Goal: Subscribe to service/newsletter

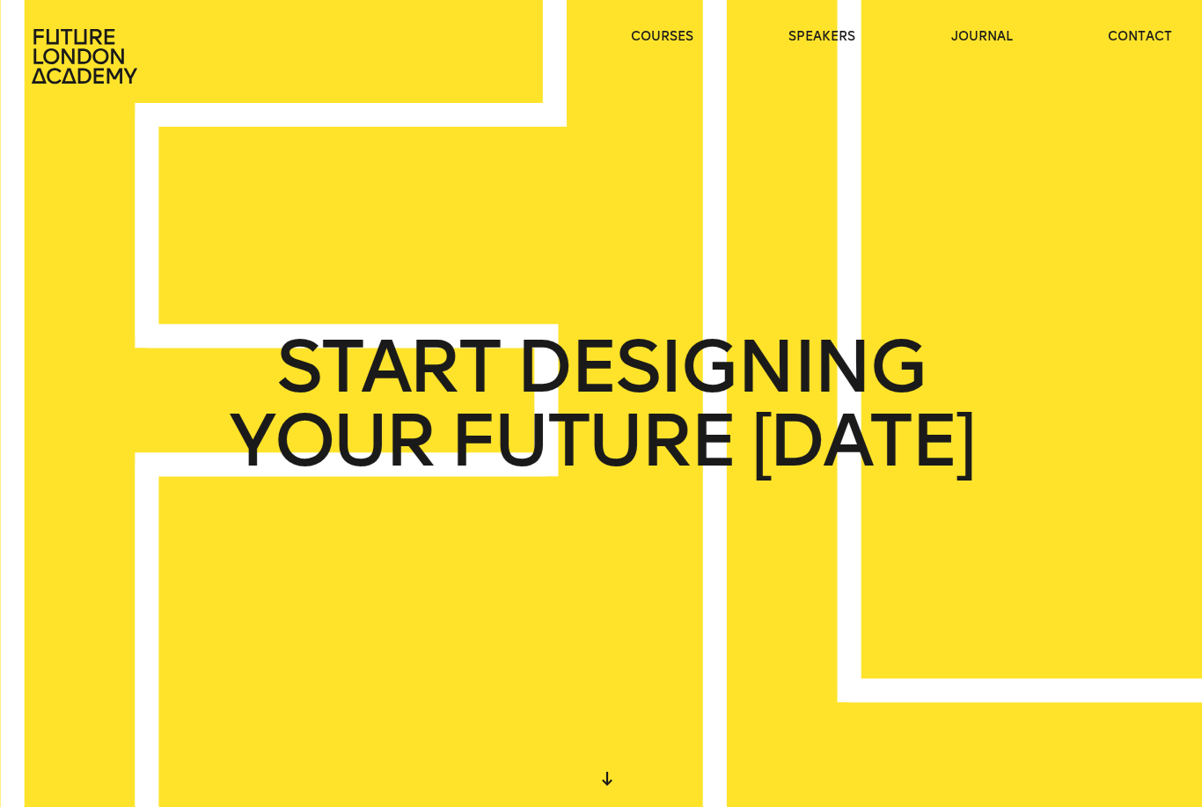
click at [811, 29] on link "speakers" at bounding box center [821, 37] width 67 height 18
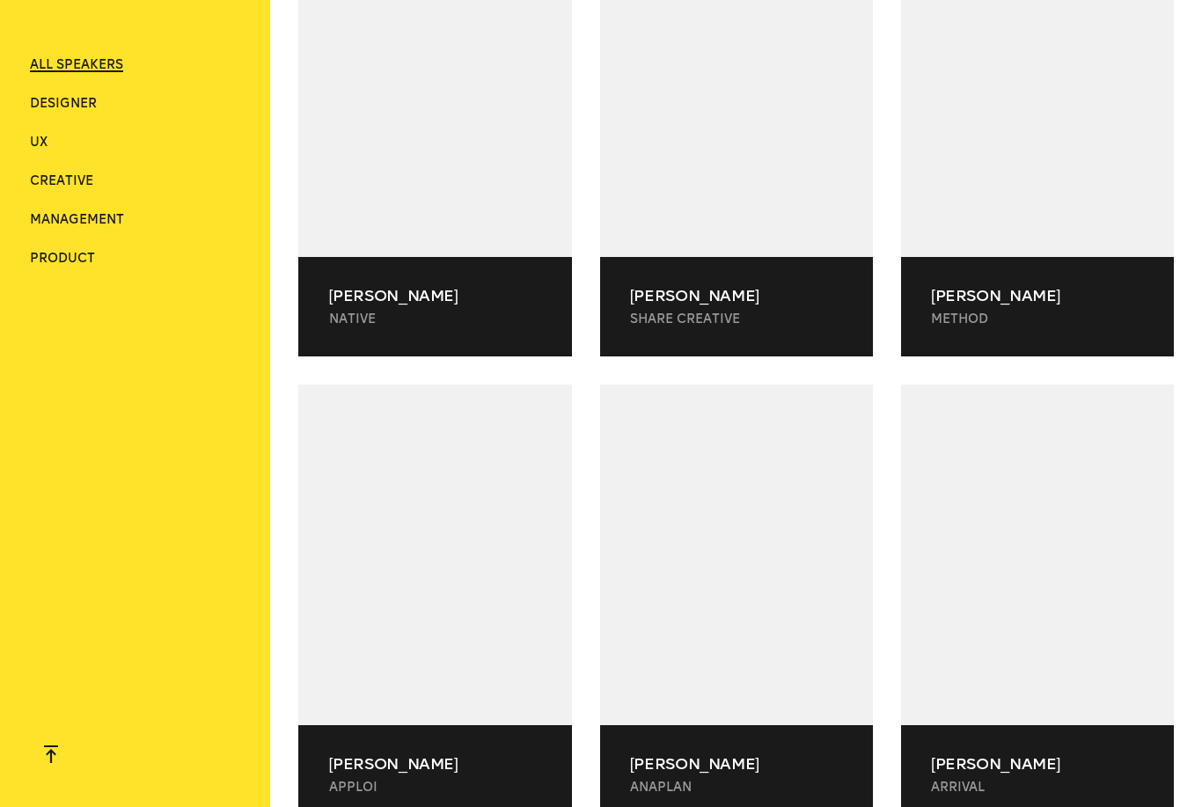
scroll to position [33533, 0]
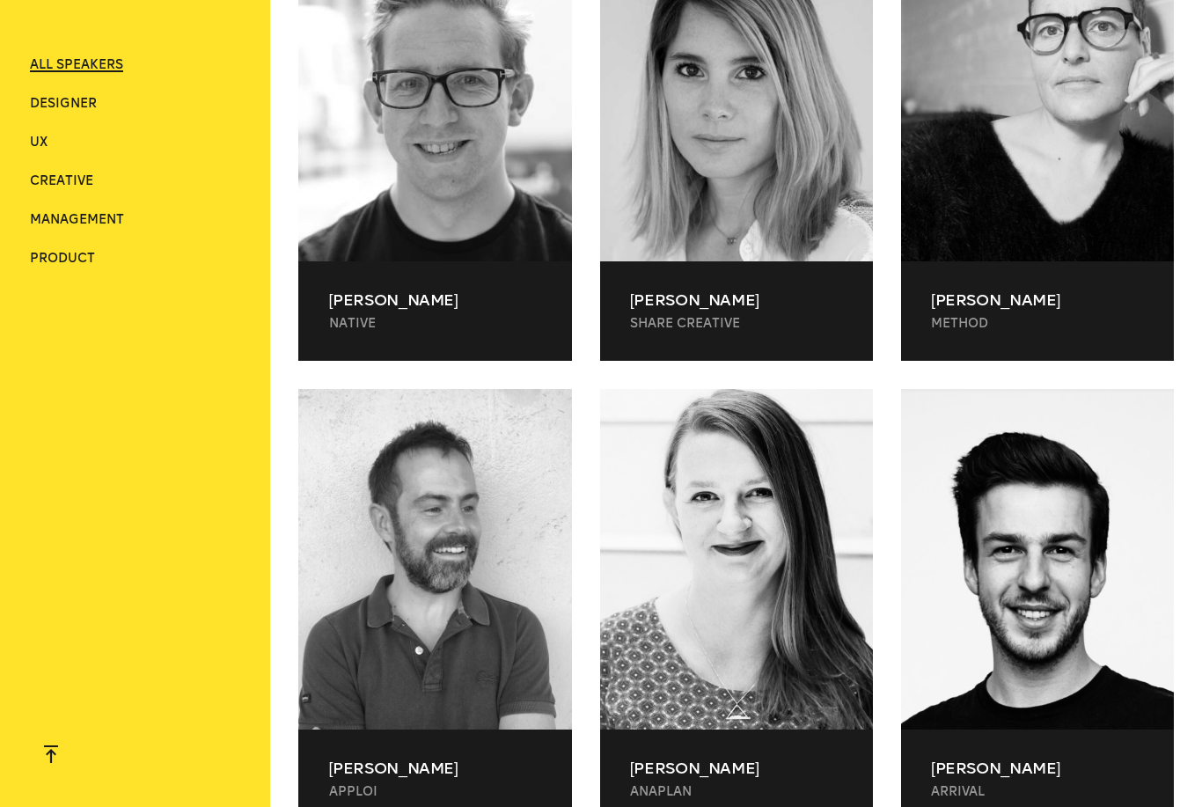
click at [44, 106] on span "Designer" at bounding box center [63, 103] width 67 height 15
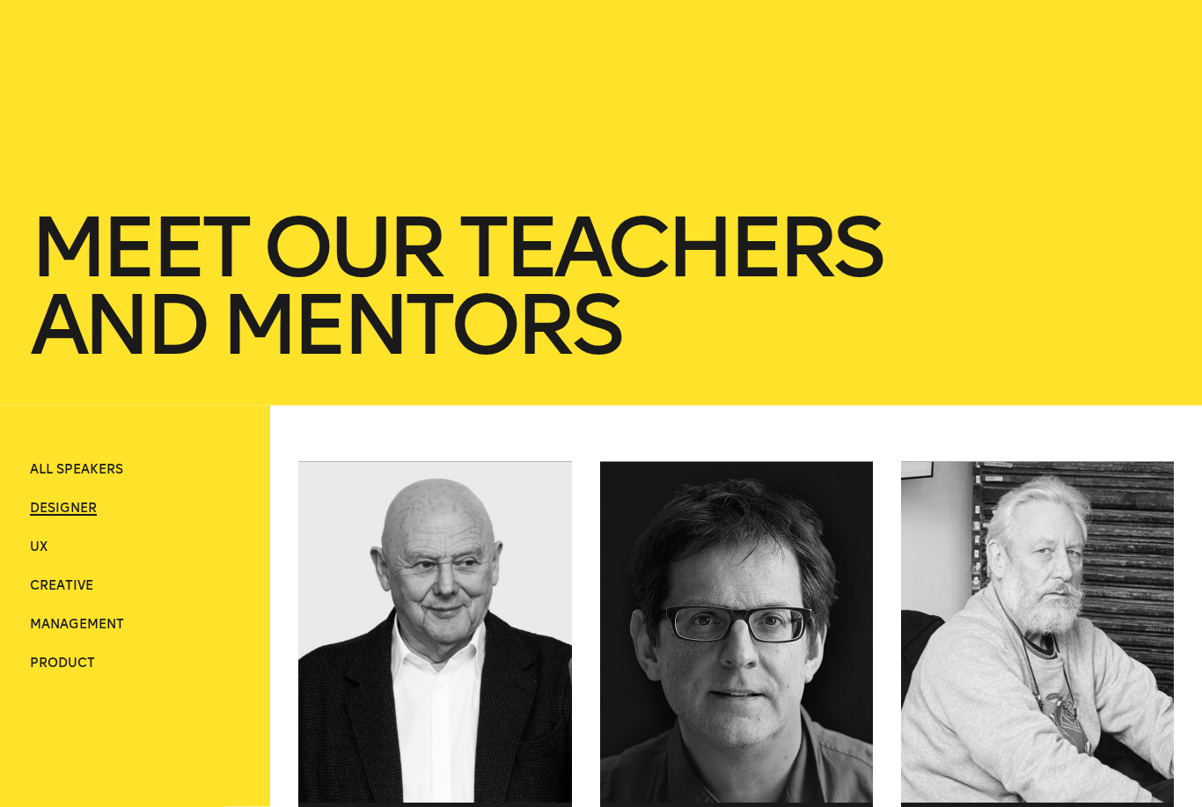
scroll to position [0, 0]
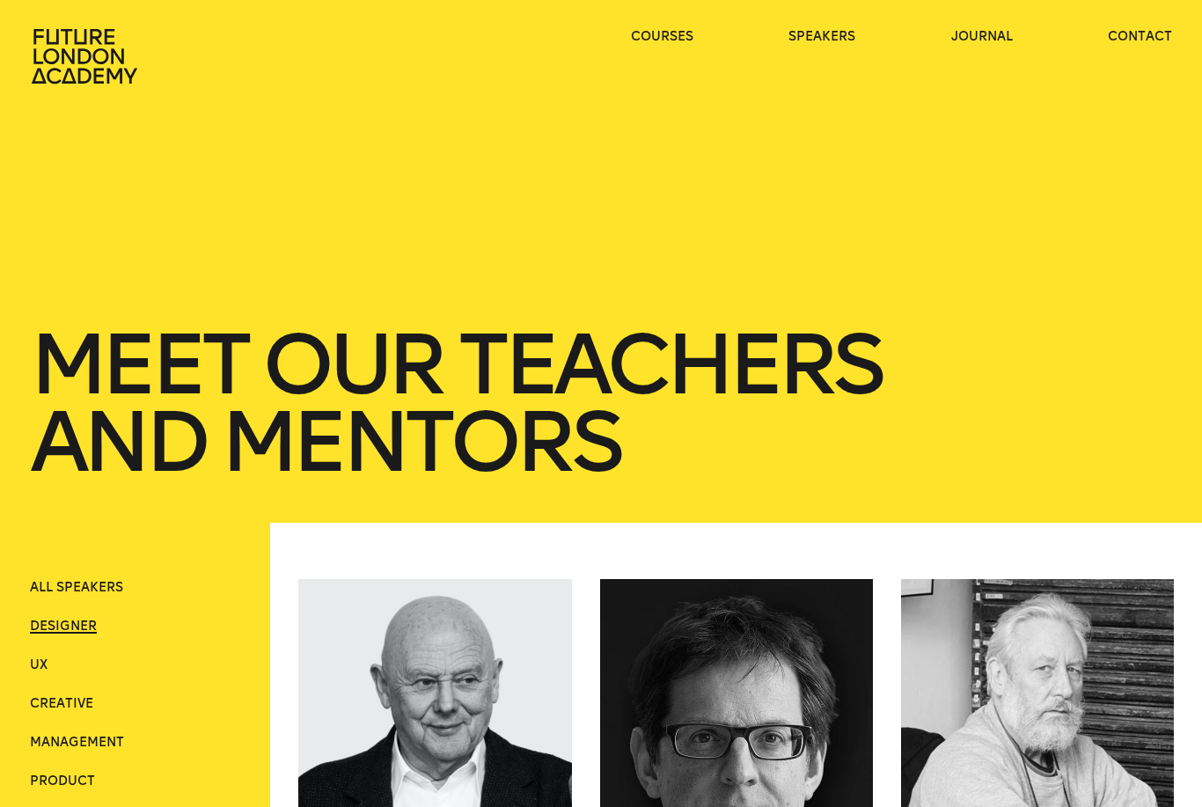
click at [84, 61] on icon at bounding box center [86, 56] width 113 height 56
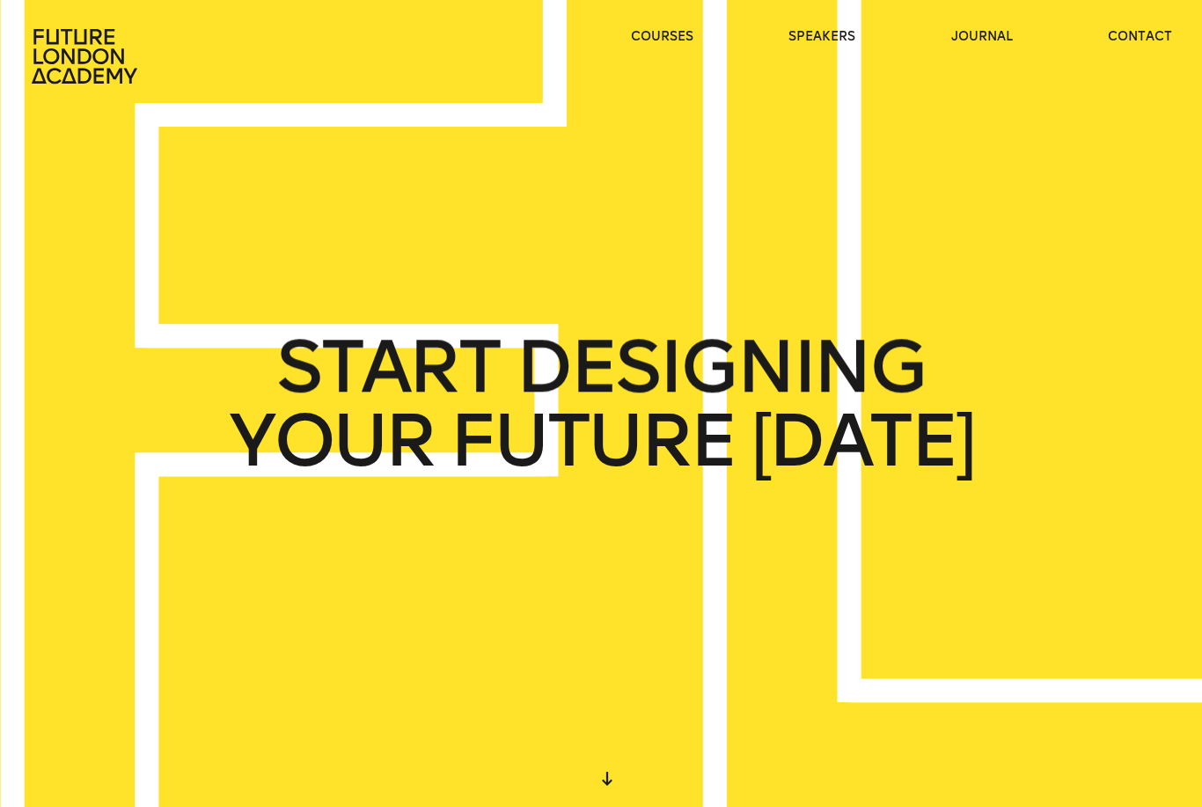
click at [1011, 28] on link "journal" at bounding box center [982, 37] width 62 height 18
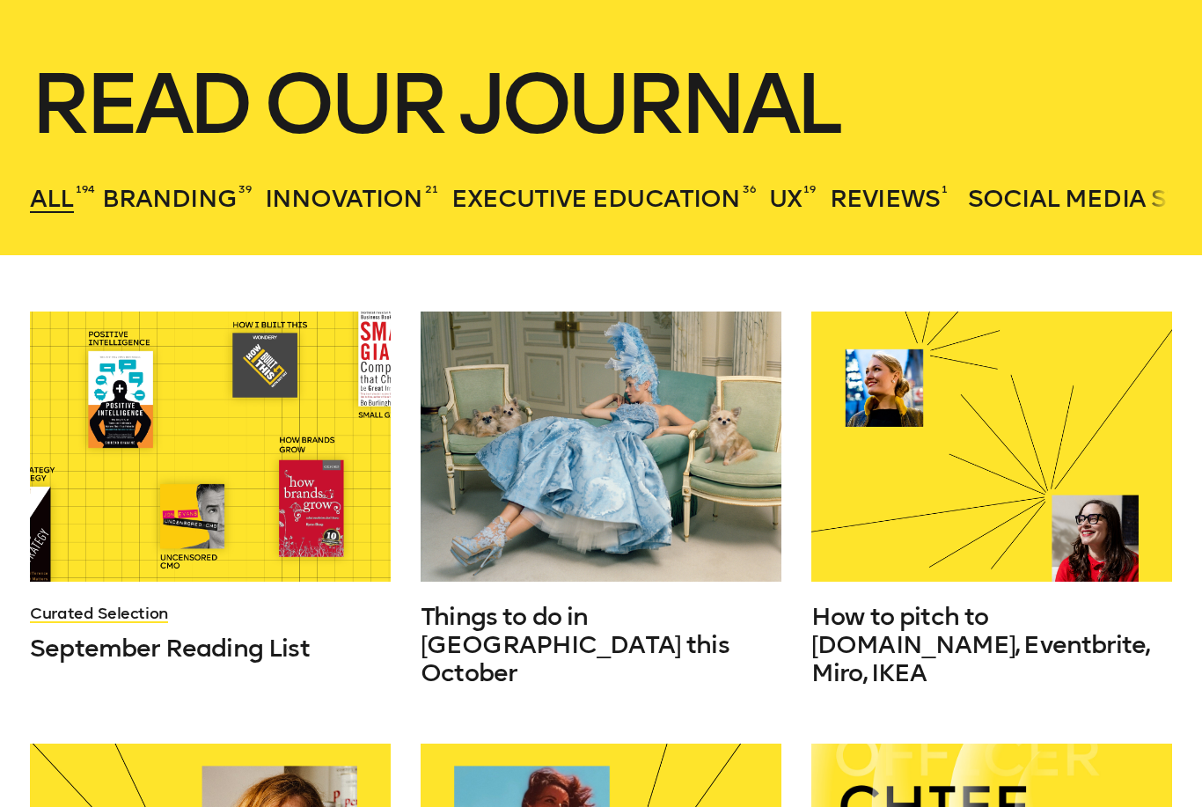
scroll to position [396, 0]
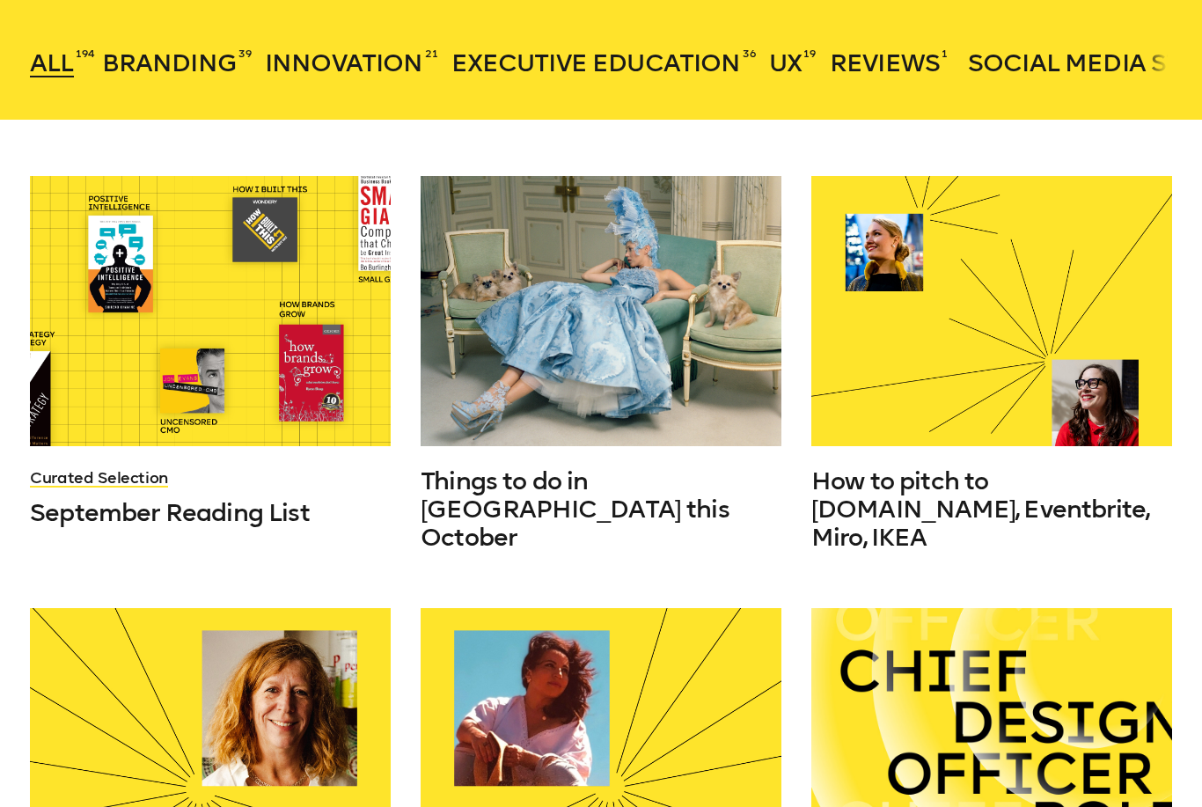
click at [198, 330] on div at bounding box center [210, 311] width 361 height 270
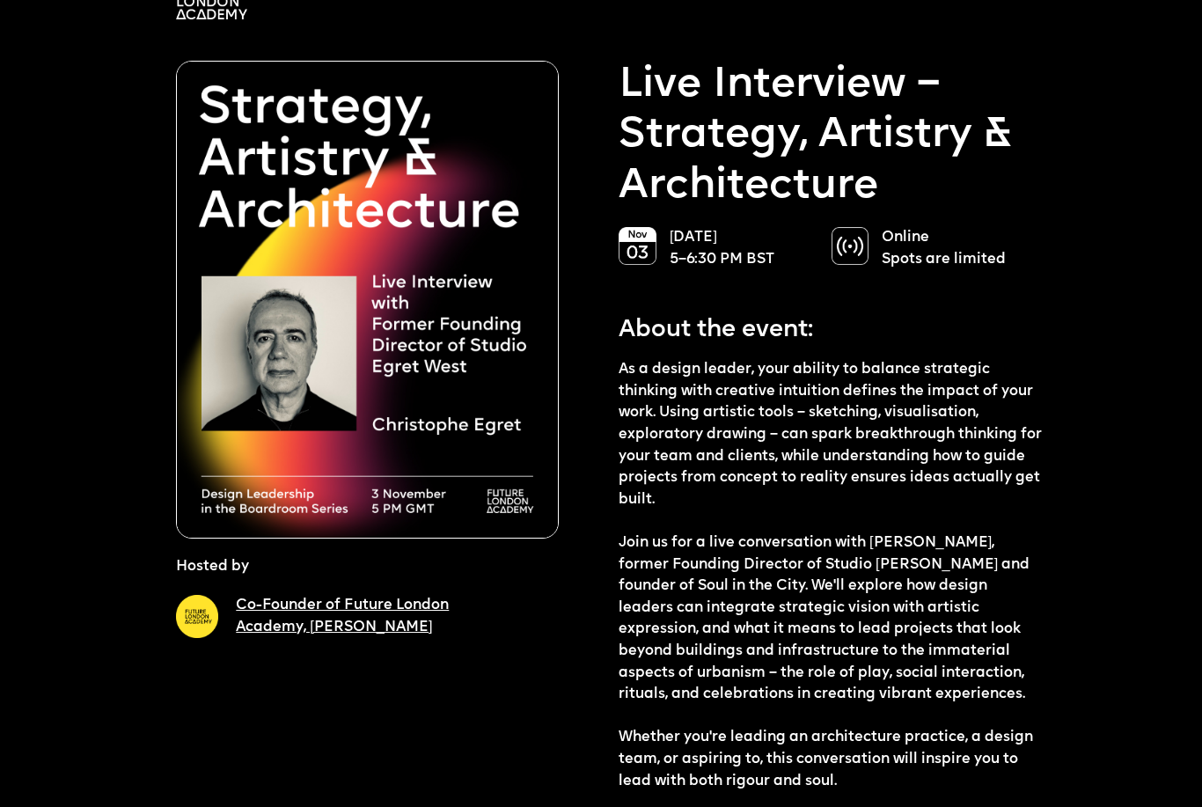
scroll to position [143, 0]
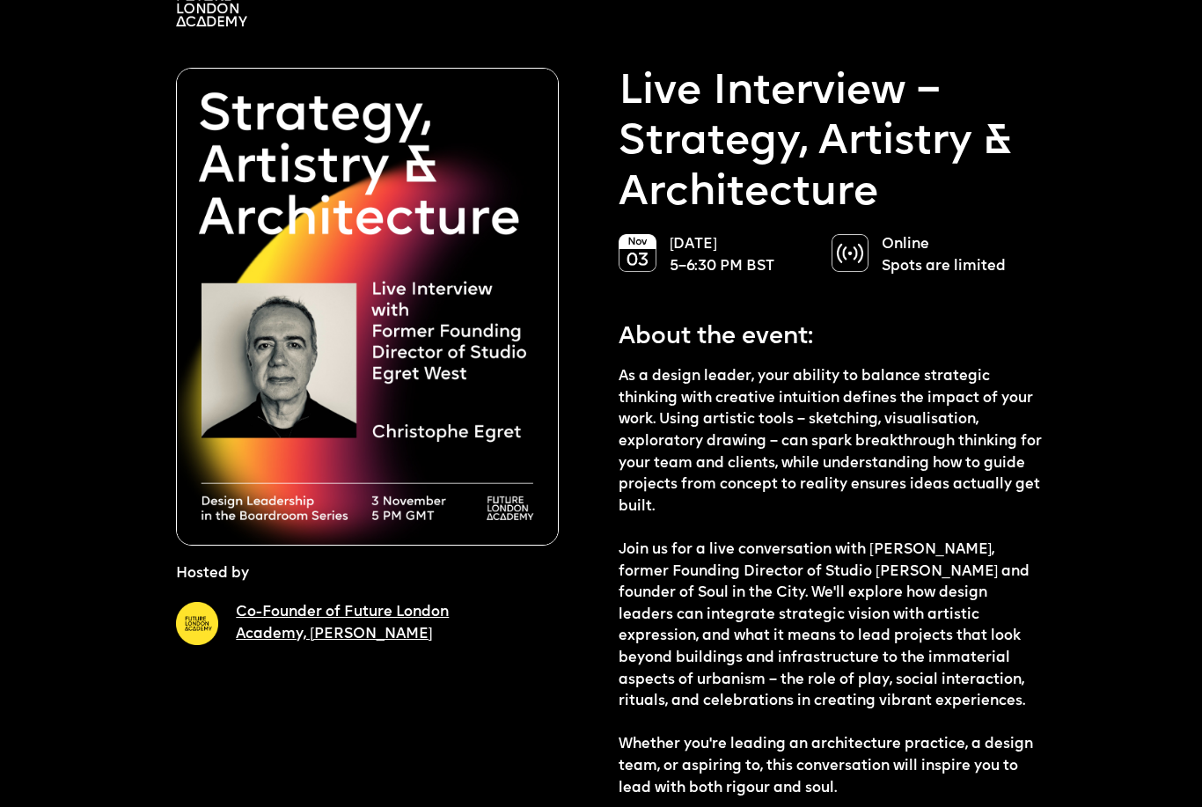
scroll to position [43, 0]
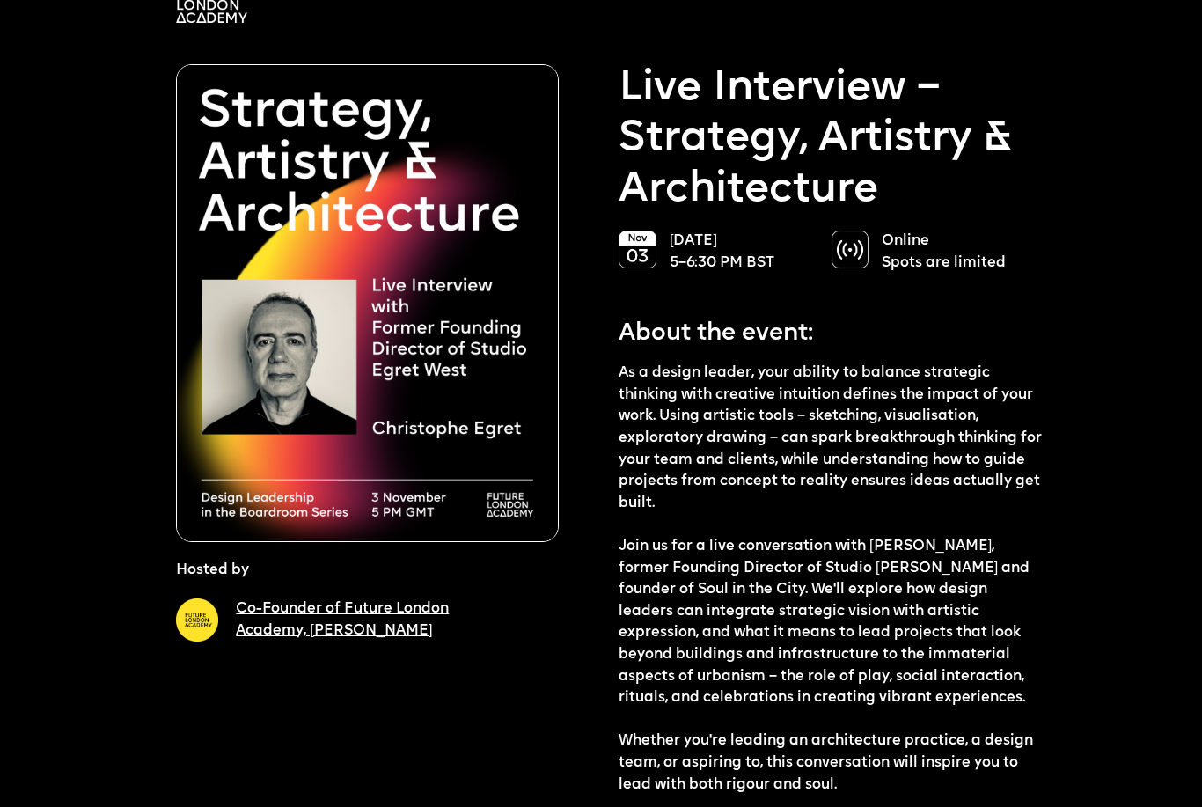
click at [335, 628] on link "Co-Founder of Future London Academy, [PERSON_NAME]" at bounding box center [342, 620] width 213 height 36
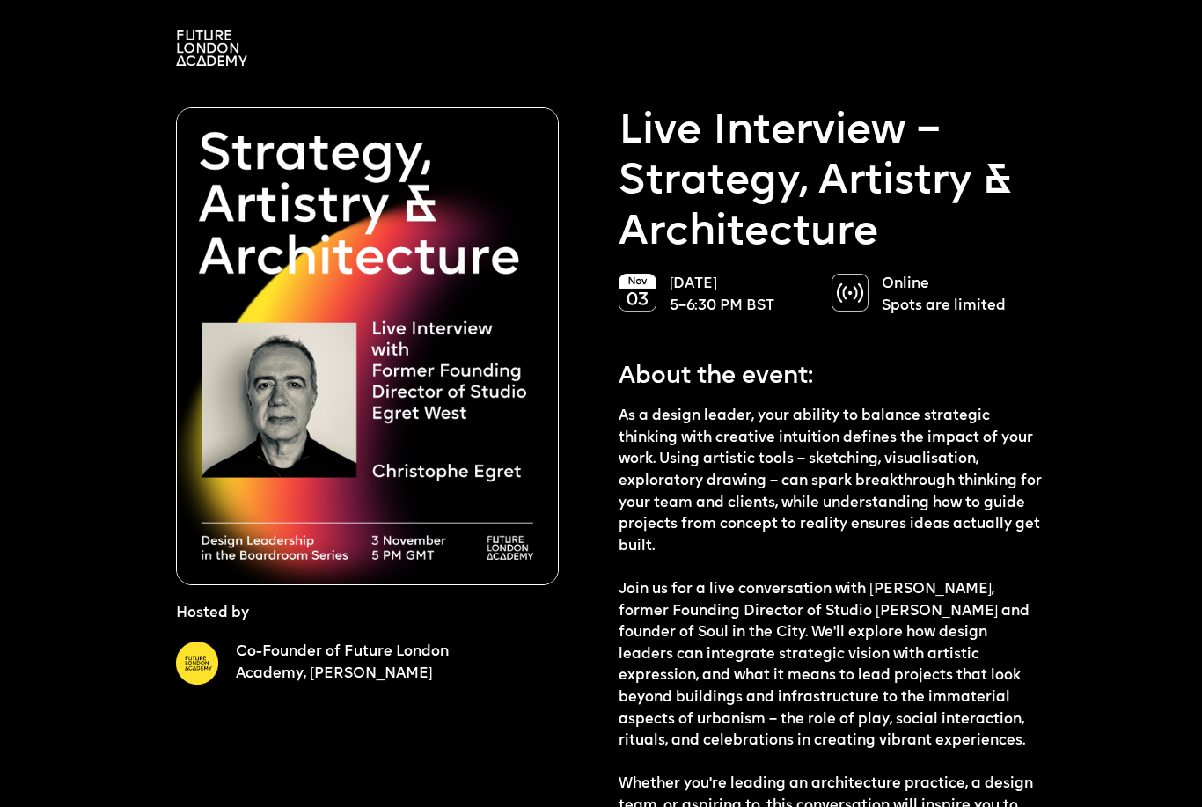
click at [541, 672] on div "Co-Founder of Future London Academy, Ekaterina Solomeina" at bounding box center [418, 670] width 365 height 59
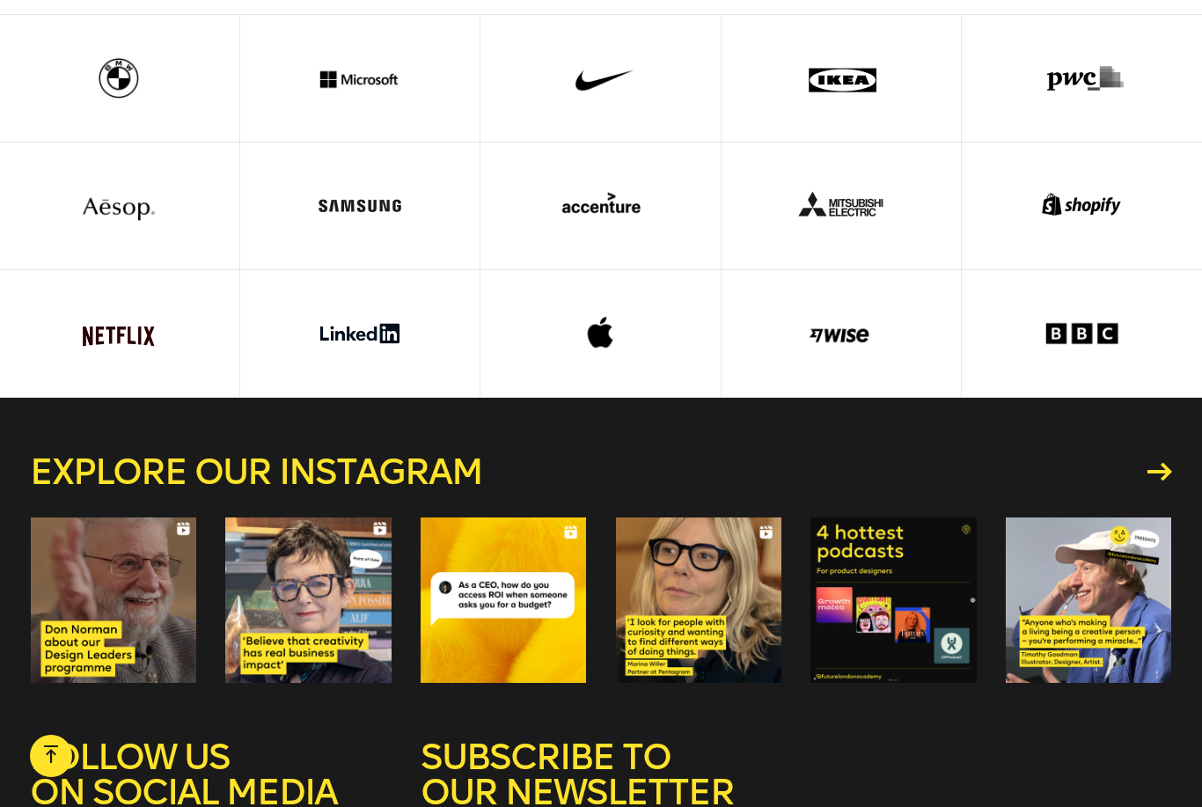
scroll to position [4795, 0]
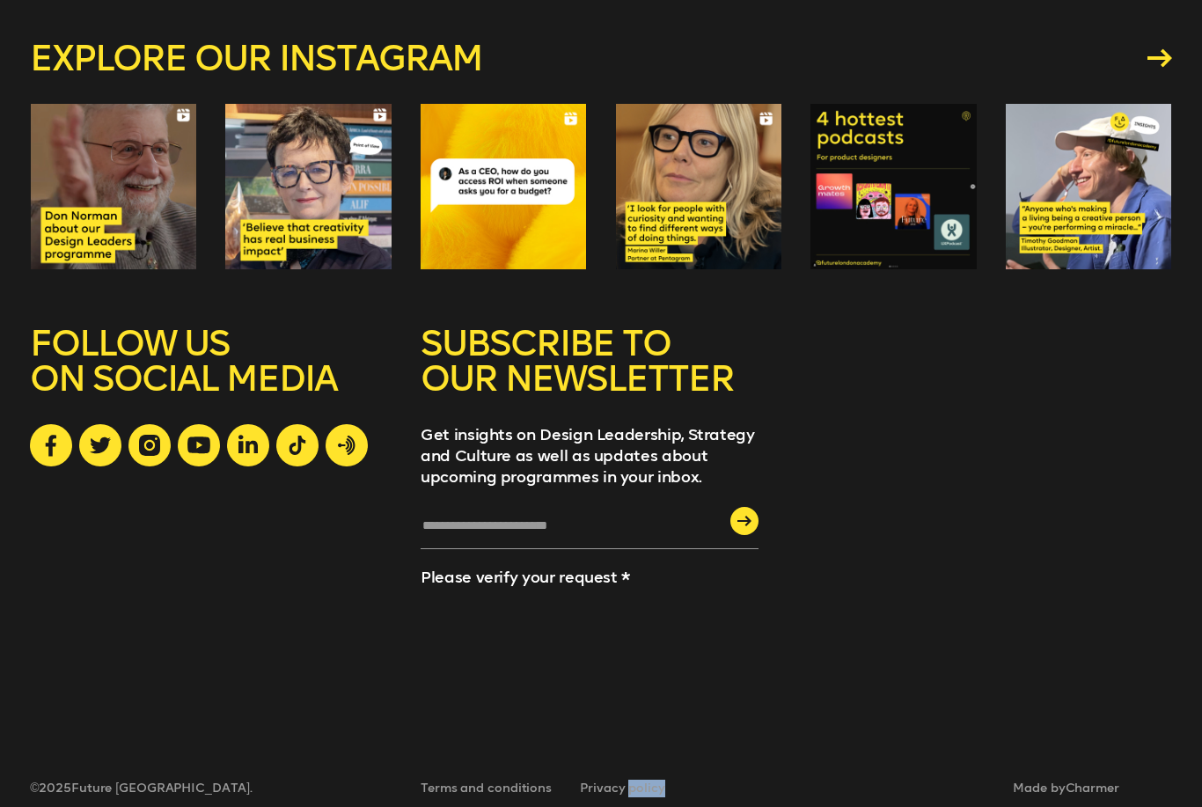
click at [465, 549] on input "text" at bounding box center [589, 531] width 338 height 33
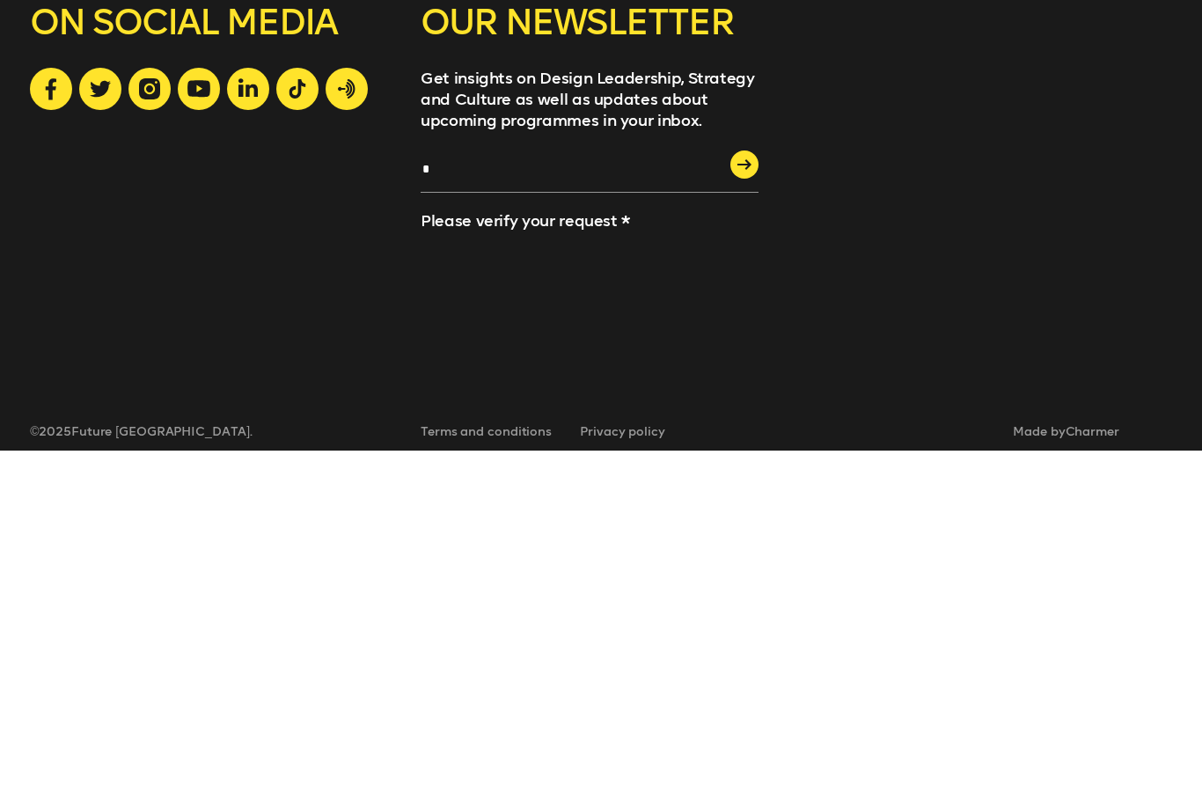
type input "**"
type input "**********"
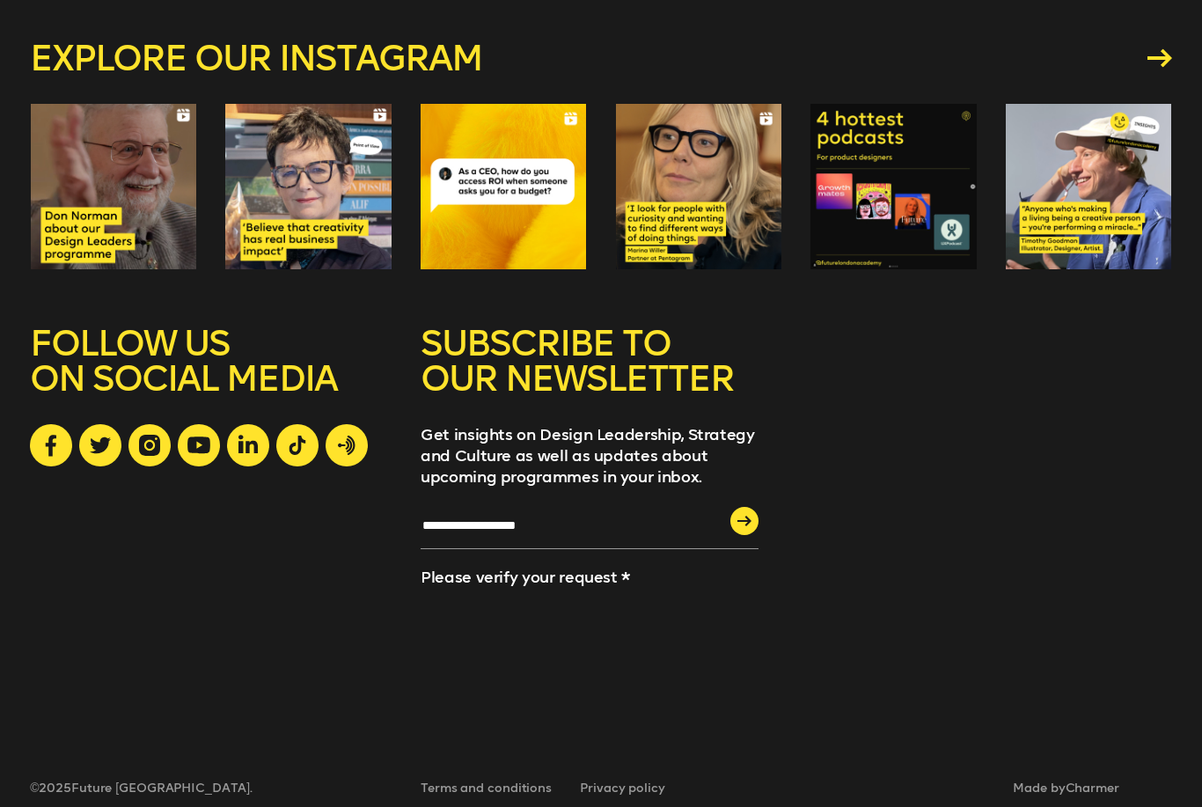
click at [751, 526] on icon "submit" at bounding box center [744, 520] width 14 height 11
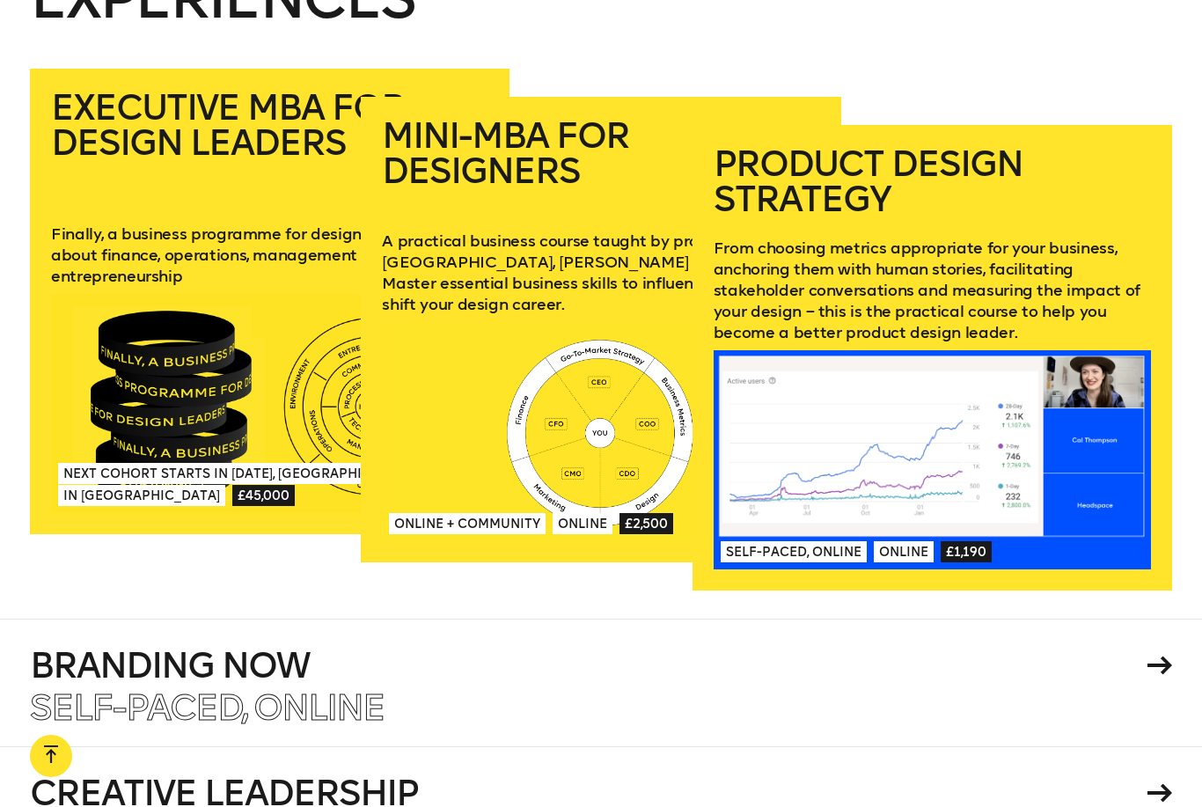
scroll to position [2578, 0]
